Goal: Feedback & Contribution: Submit feedback/report problem

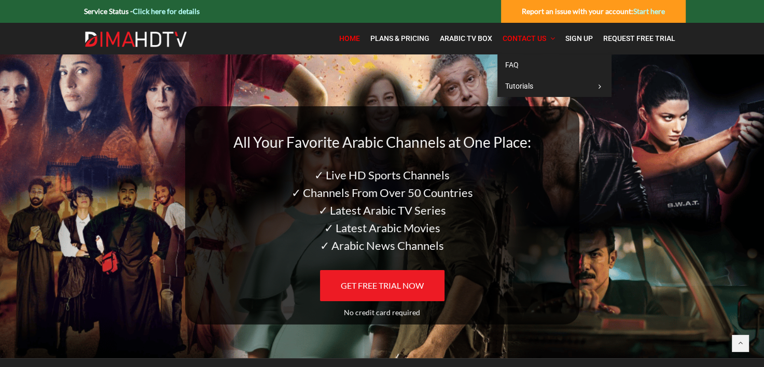
click at [539, 37] on span "Contact Us" at bounding box center [524, 38] width 44 height 8
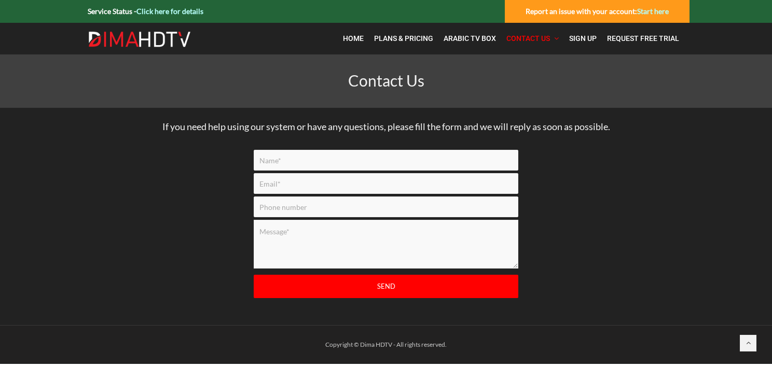
click at [305, 164] on input "Contact form" at bounding box center [386, 160] width 264 height 21
type input "Mr. james Balina"
type input "jimary@tbaytel.net"
type input "8076229850"
click at [314, 234] on textarea "Contact form" at bounding box center [386, 244] width 264 height 49
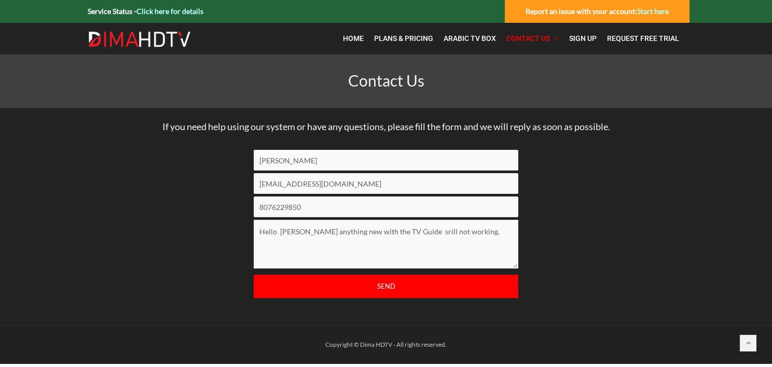
click at [410, 231] on textarea "Hello Adam anything new with the TV Guide srill not working." at bounding box center [386, 244] width 264 height 49
click at [469, 234] on textarea "Hello Adam anything new with the TV Guide sr=till not working." at bounding box center [386, 244] width 264 height 49
type textarea "Hello Adam anything new with the TV Guide still not working. Reply please. jim"
click at [389, 282] on input "Send" at bounding box center [386, 286] width 264 height 23
